Goal: Navigation & Orientation: Find specific page/section

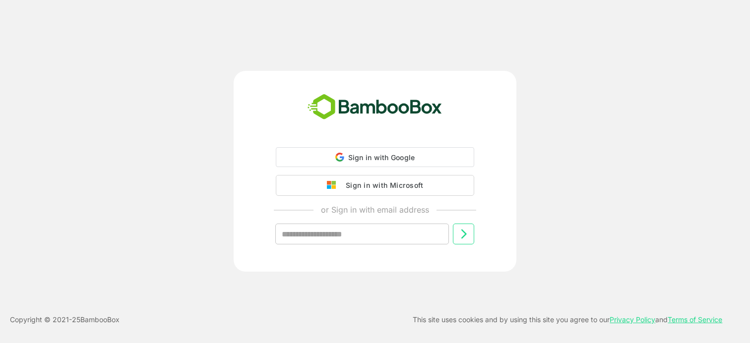
click at [370, 235] on input "text" at bounding box center [362, 234] width 174 height 21
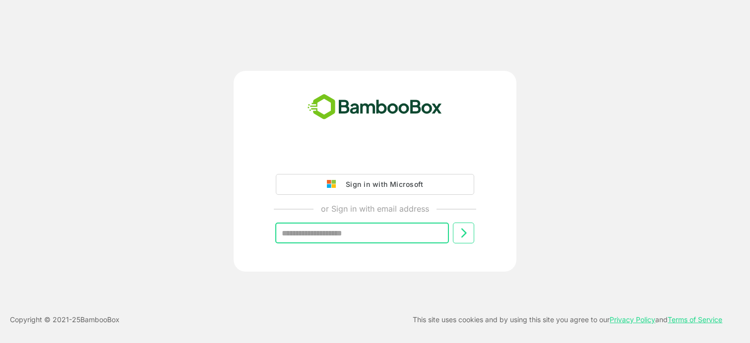
type input "**********"
click at [464, 241] on button at bounding box center [463, 233] width 21 height 21
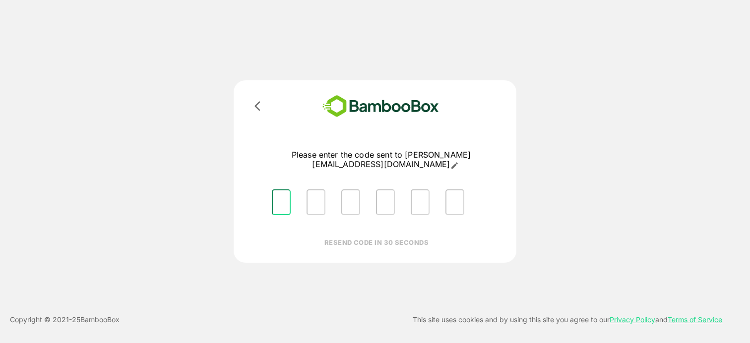
click at [278, 202] on input "Please enter OTP character 1" at bounding box center [281, 203] width 19 height 26
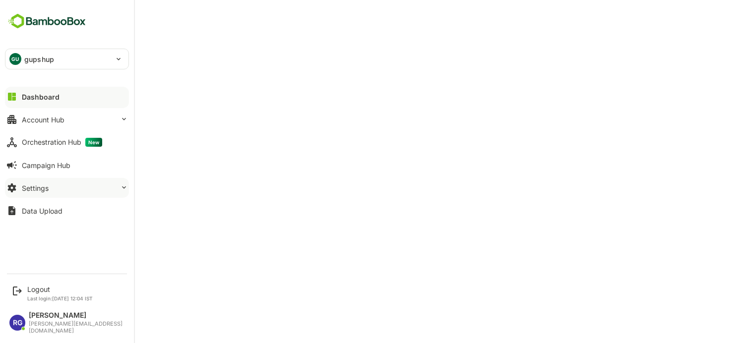
click at [42, 189] on div "Settings" at bounding box center [35, 188] width 27 height 8
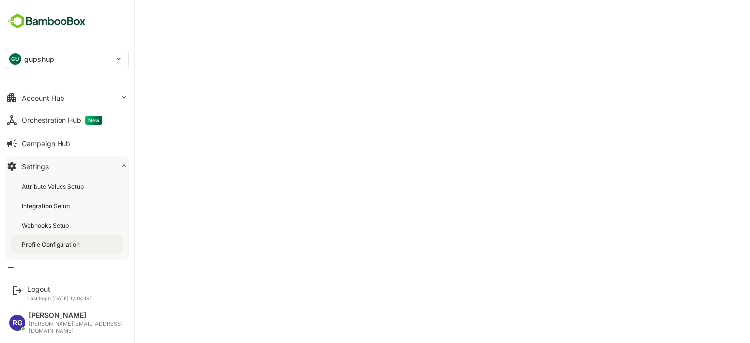
scroll to position [30, 0]
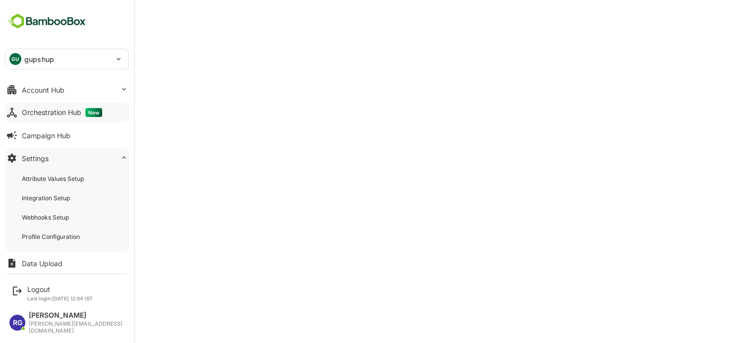
click at [68, 118] on button "Orchestration Hub New" at bounding box center [67, 113] width 124 height 20
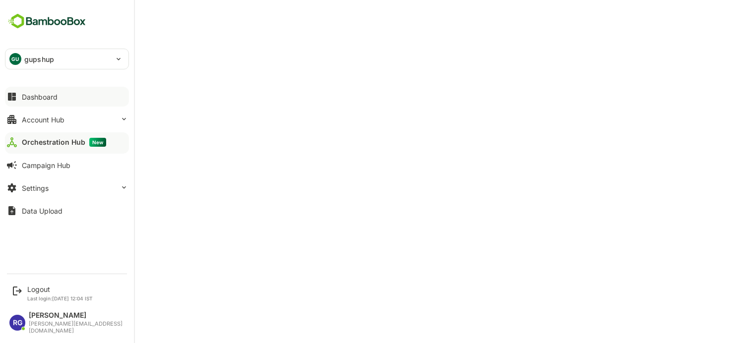
click at [26, 95] on div "Dashboard" at bounding box center [40, 97] width 36 height 8
